Goal: Task Accomplishment & Management: Manage account settings

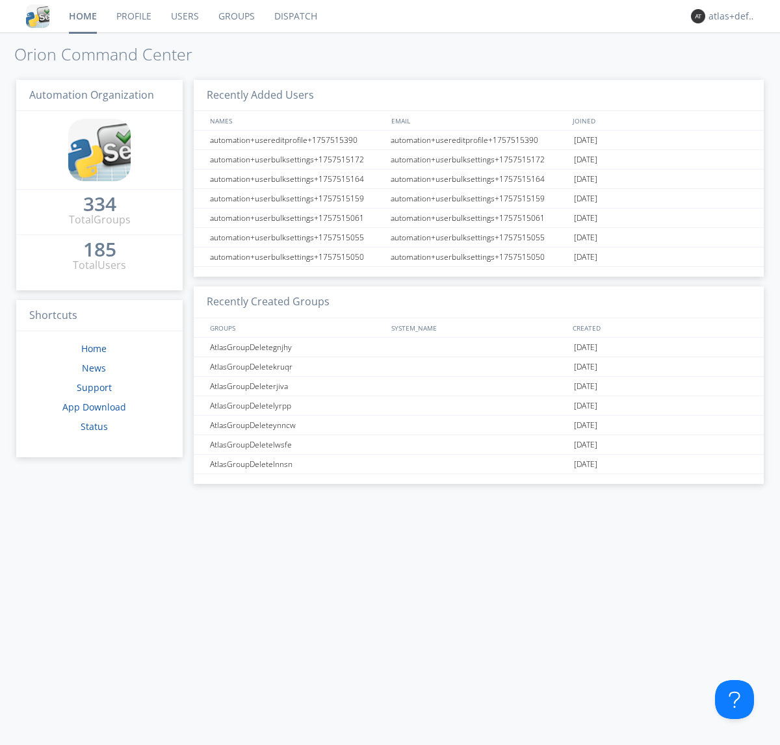
click at [235, 16] on link "Groups" at bounding box center [237, 16] width 56 height 32
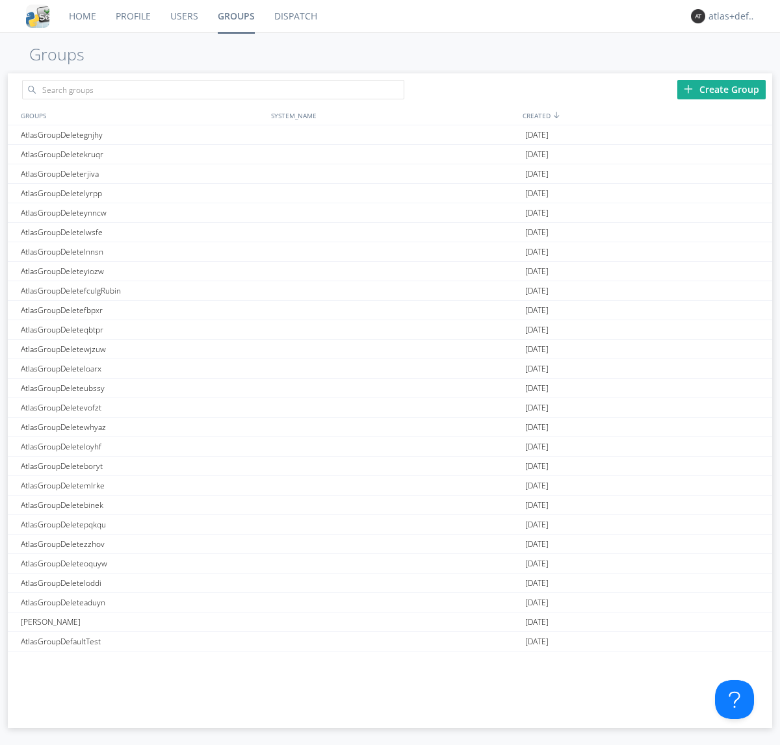
click at [721, 89] on div "Create Group" at bounding box center [721, 89] width 88 height 19
click at [235, 16] on link "Groups" at bounding box center [236, 16] width 57 height 32
type input "AtlasGroupDeletefzknb"
click at [183, 16] on link "Users" at bounding box center [183, 16] width 47 height 32
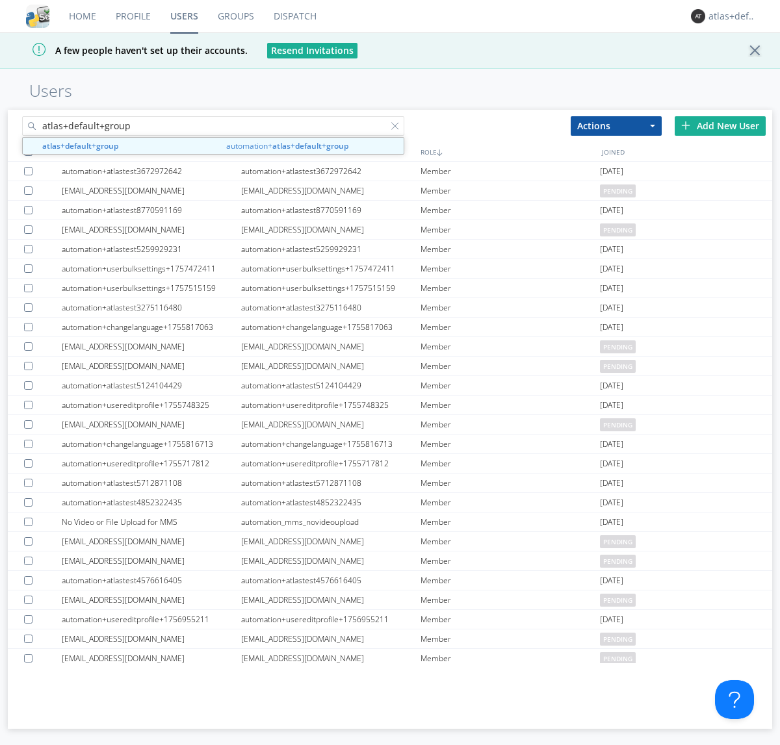
type input "atlas+default+group"
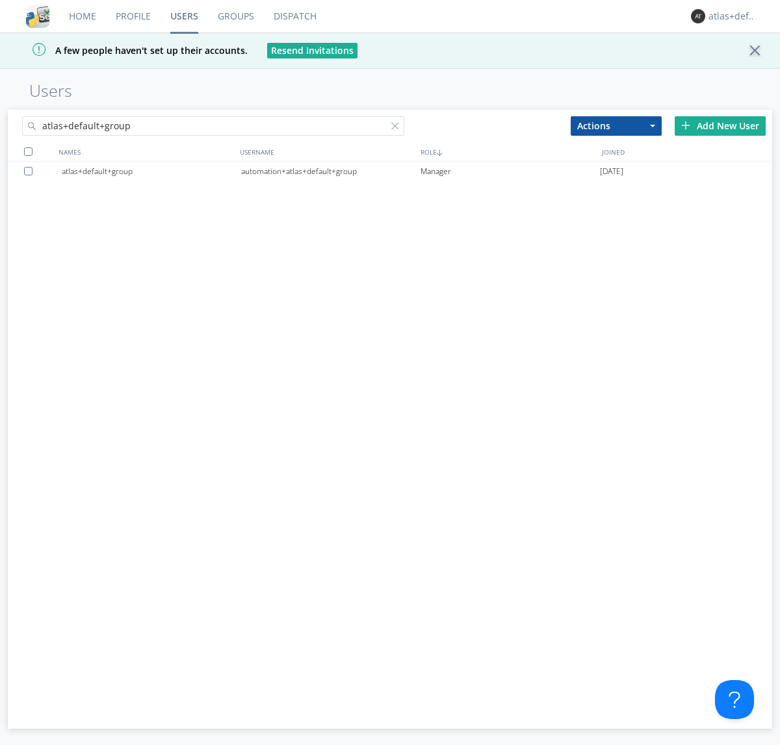
click at [330, 171] on div "automation+atlas+default+group" at bounding box center [330, 171] width 179 height 19
click at [294, 16] on link "Dispatch" at bounding box center [295, 16] width 62 height 32
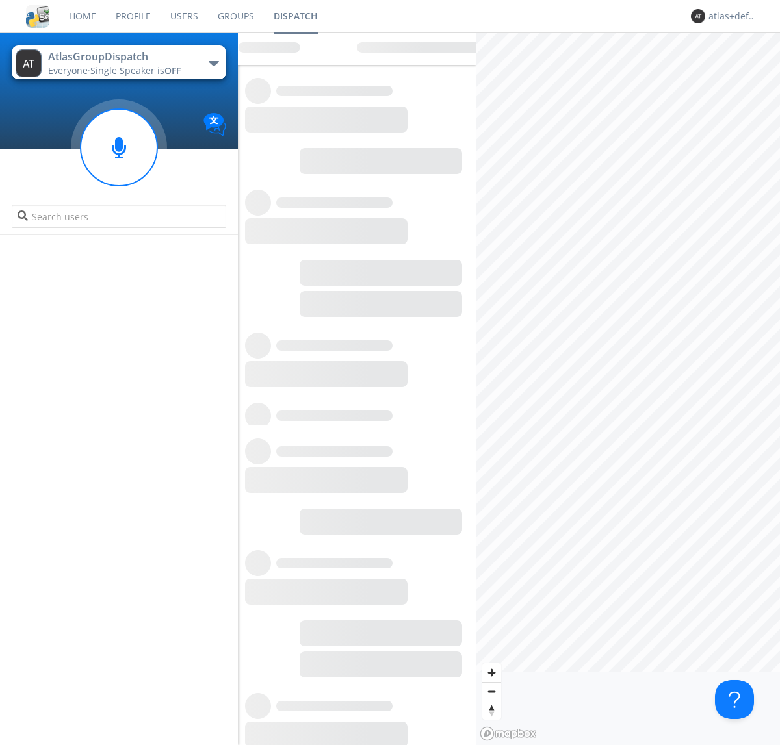
click at [183, 16] on link "Users" at bounding box center [183, 16] width 47 height 32
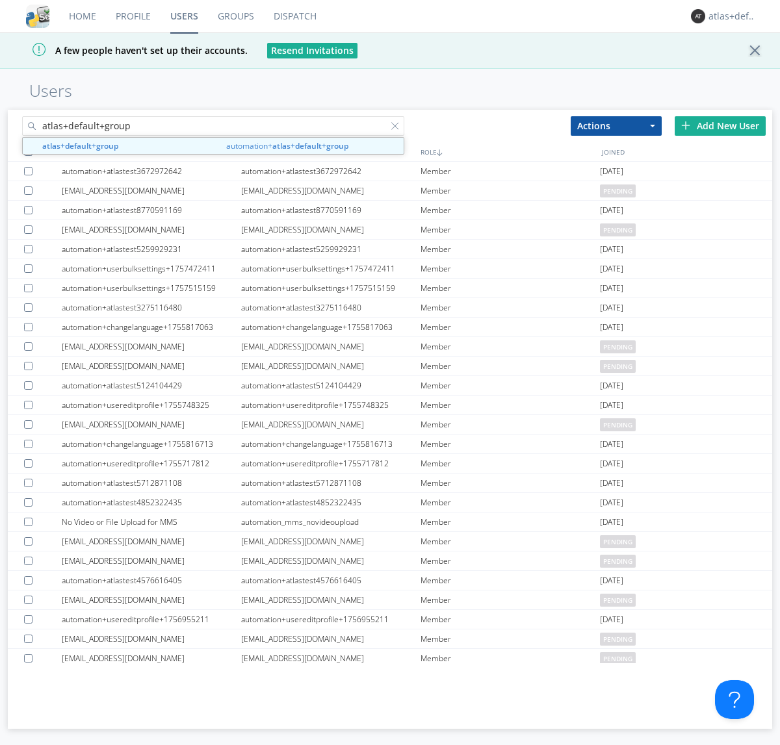
type input "atlas+default+group"
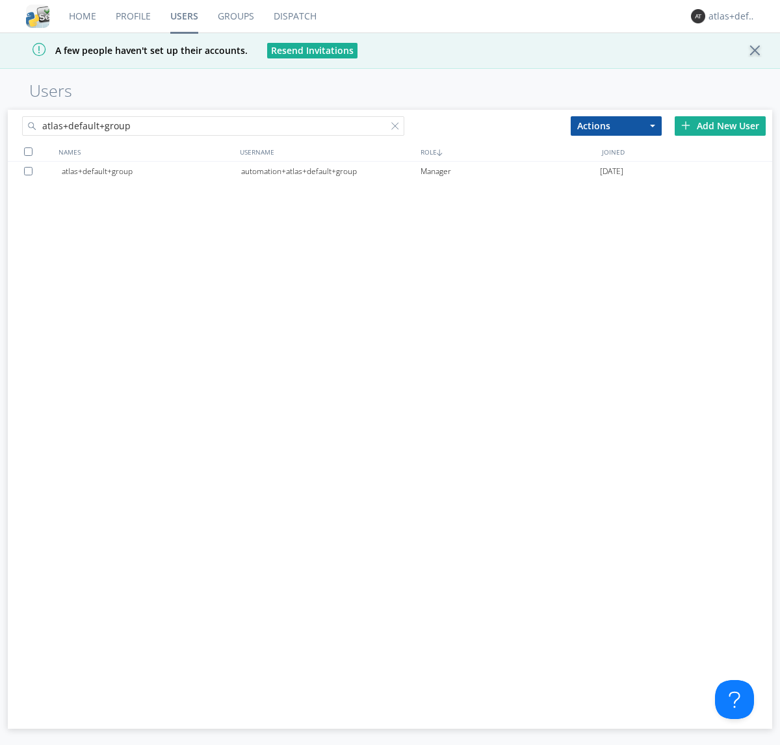
click at [330, 171] on div "automation+atlas+default+group" at bounding box center [330, 171] width 179 height 19
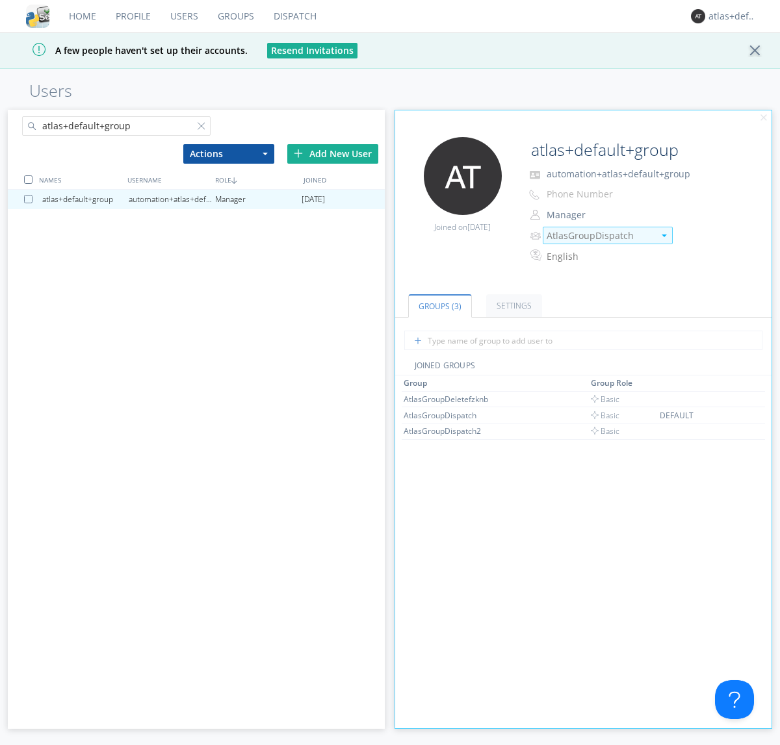
click at [663, 235] on img at bounding box center [663, 236] width 5 height 3
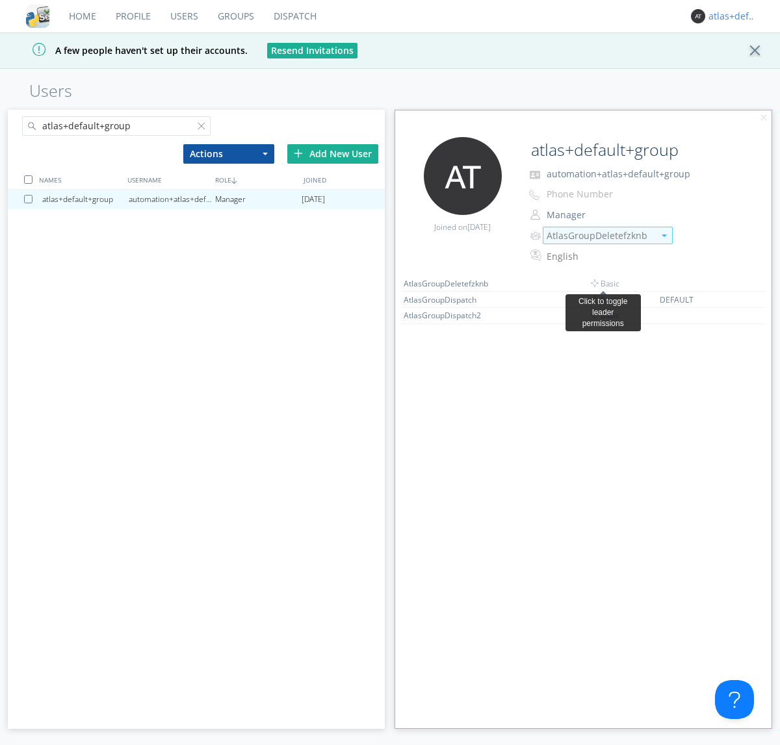
click at [294, 16] on link "Dispatch" at bounding box center [295, 16] width 62 height 32
click at [729, 16] on div "atlas+default+group" at bounding box center [732, 16] width 49 height 13
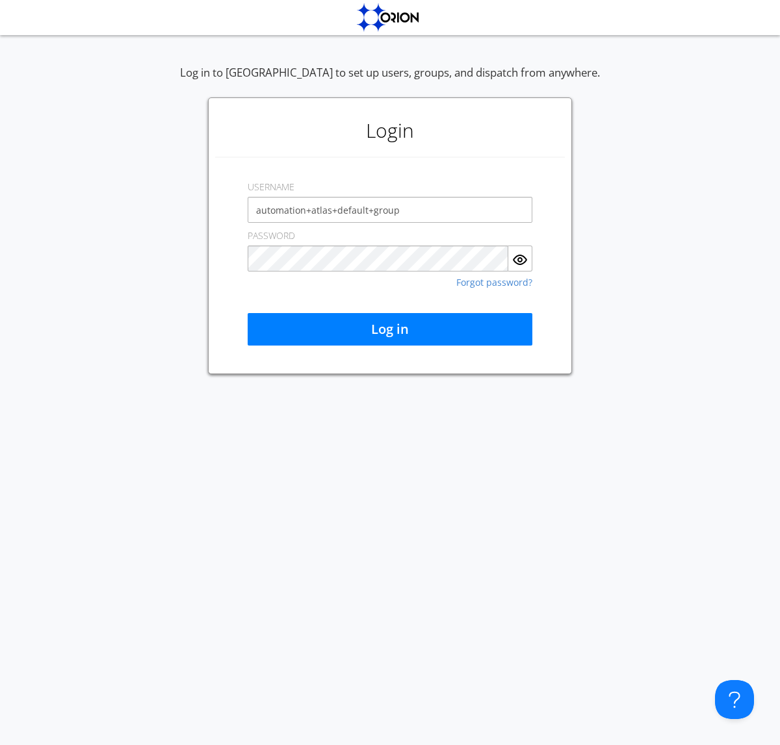
type input "automation+atlas+default+group"
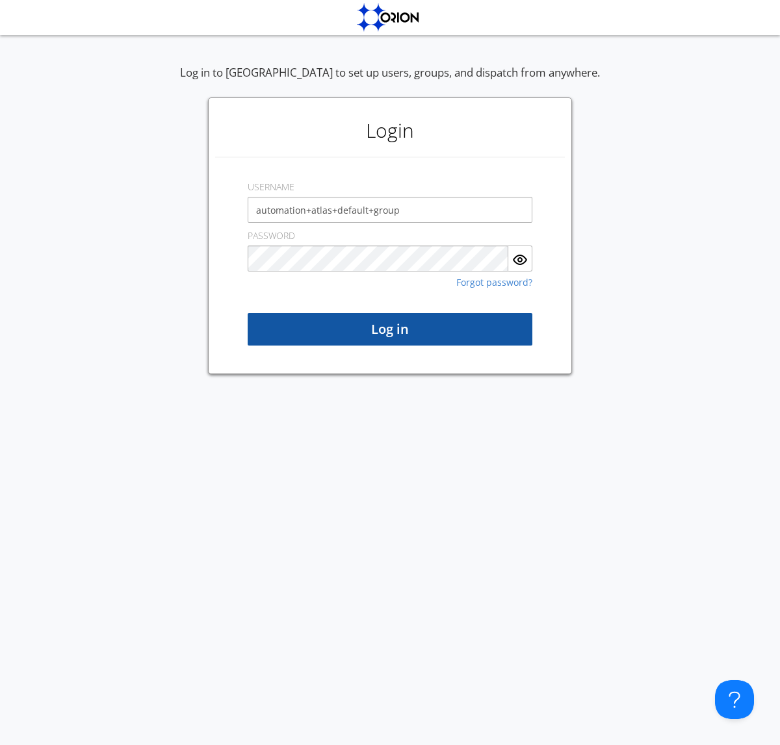
click at [390, 329] on button "Log in" at bounding box center [390, 329] width 285 height 32
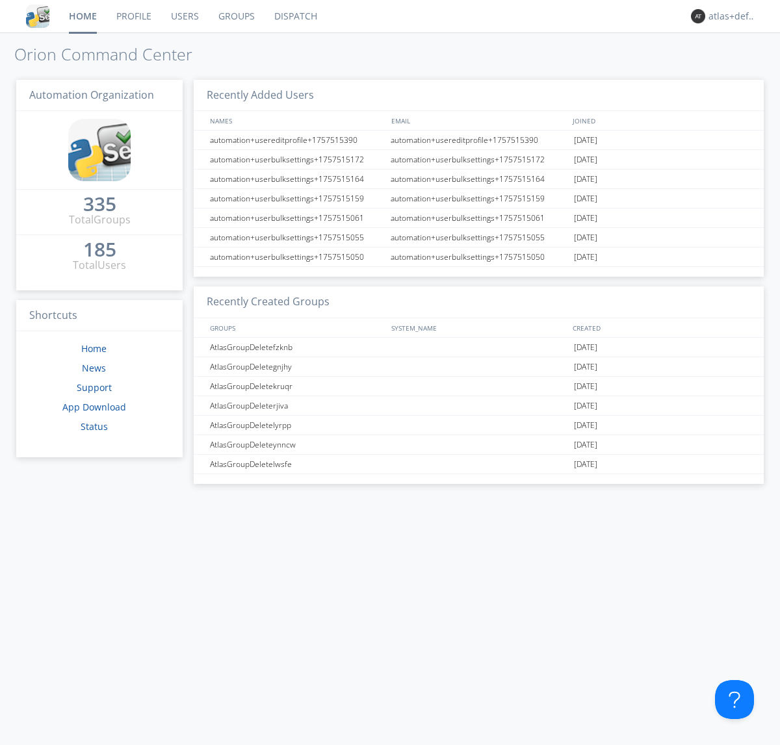
click at [294, 16] on link "Dispatch" at bounding box center [295, 16] width 62 height 32
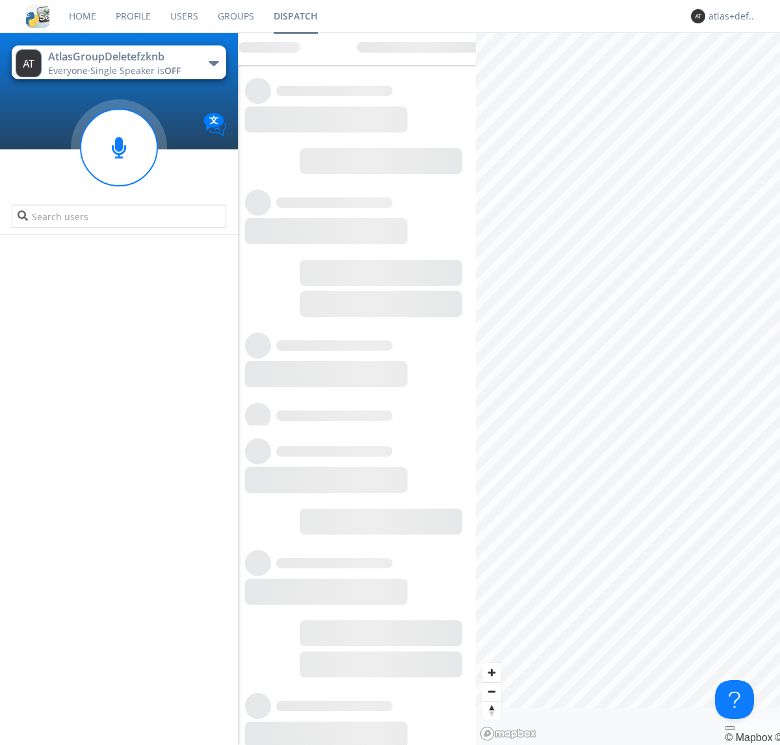
click at [183, 16] on link "Users" at bounding box center [183, 16] width 47 height 32
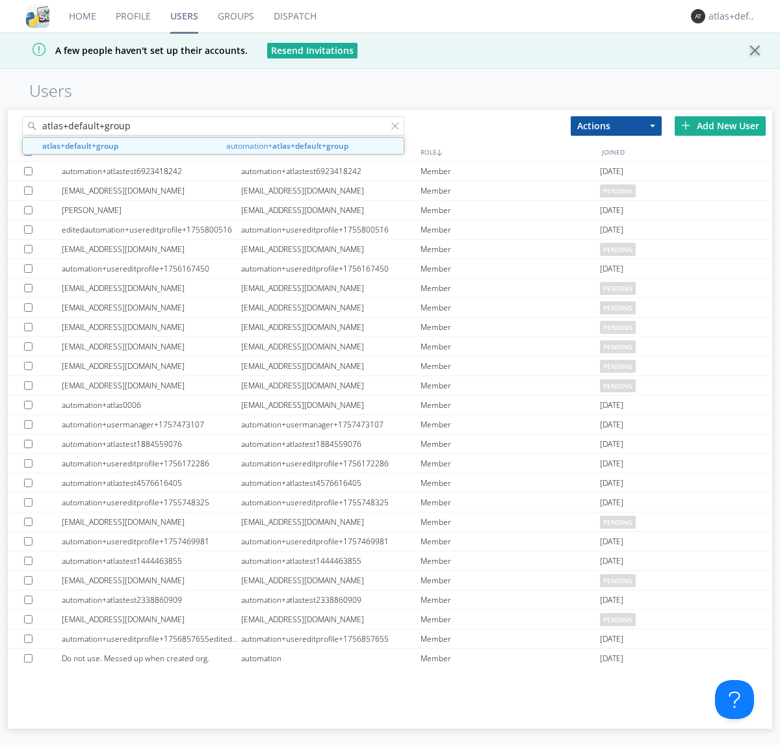
type input "atlas+default+group"
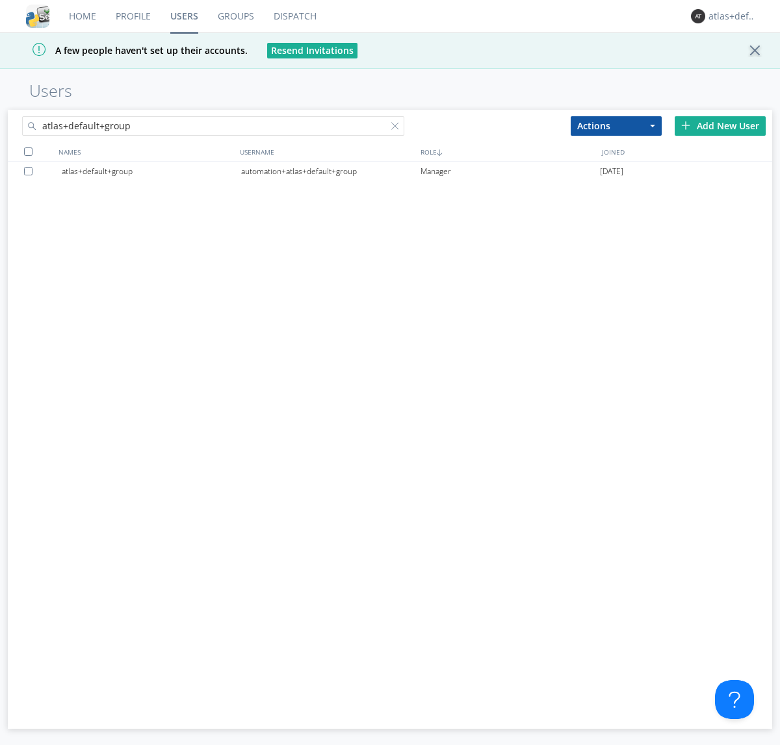
click at [330, 171] on div "automation+atlas+default+group" at bounding box center [330, 171] width 179 height 19
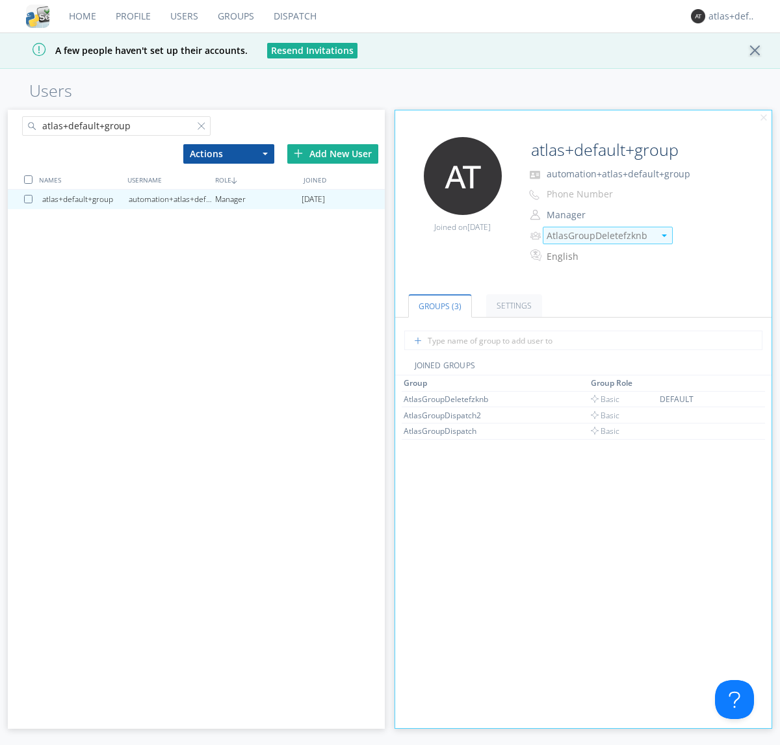
click at [663, 235] on img at bounding box center [663, 236] width 5 height 3
click at [235, 16] on link "Groups" at bounding box center [236, 16] width 56 height 32
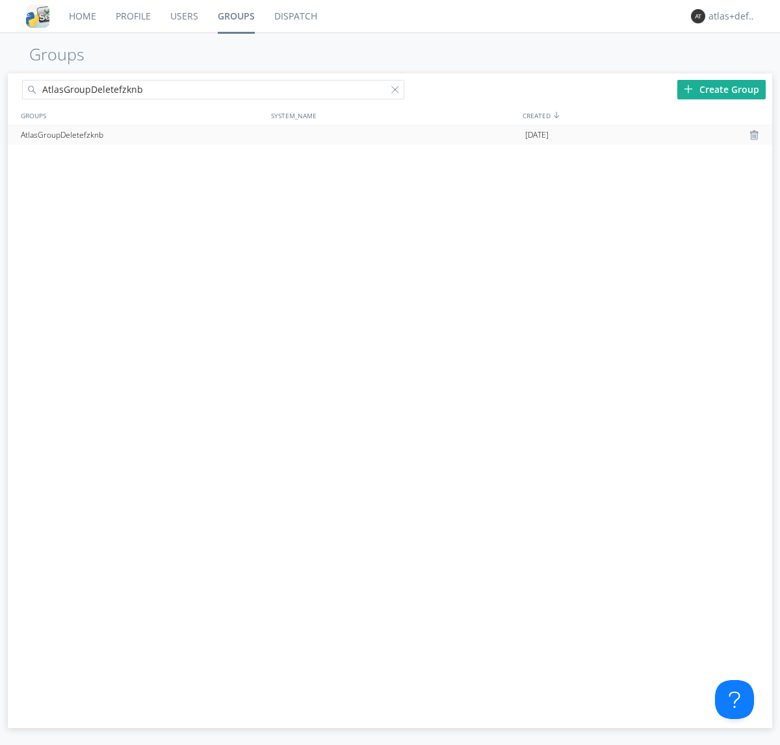
type input "AtlasGroupDeletefzknb"
click at [755, 135] on div at bounding box center [755, 135] width 13 height 10
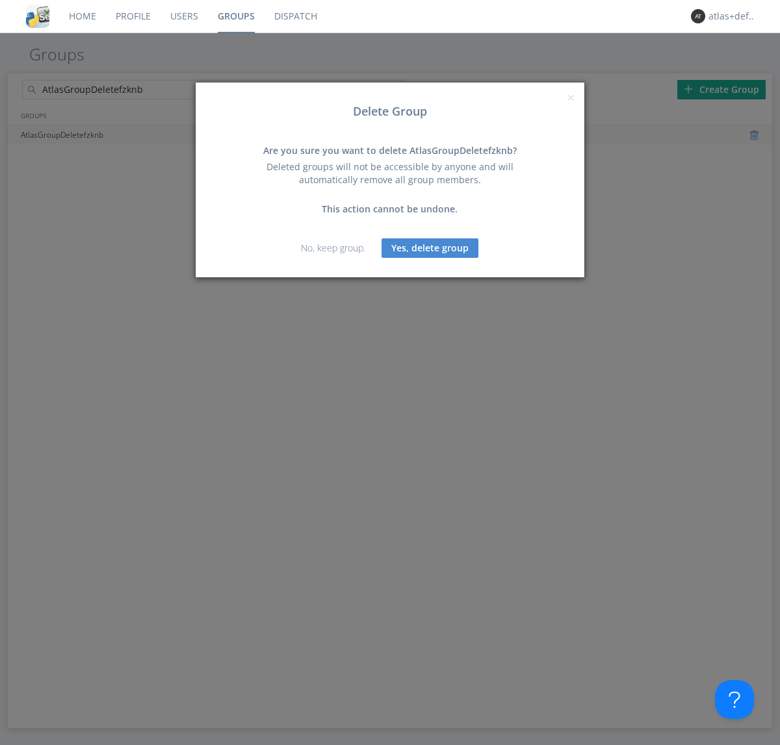
click at [430, 248] on button "Yes, delete group" at bounding box center [429, 247] width 97 height 19
